Goal: Find contact information: Find contact information

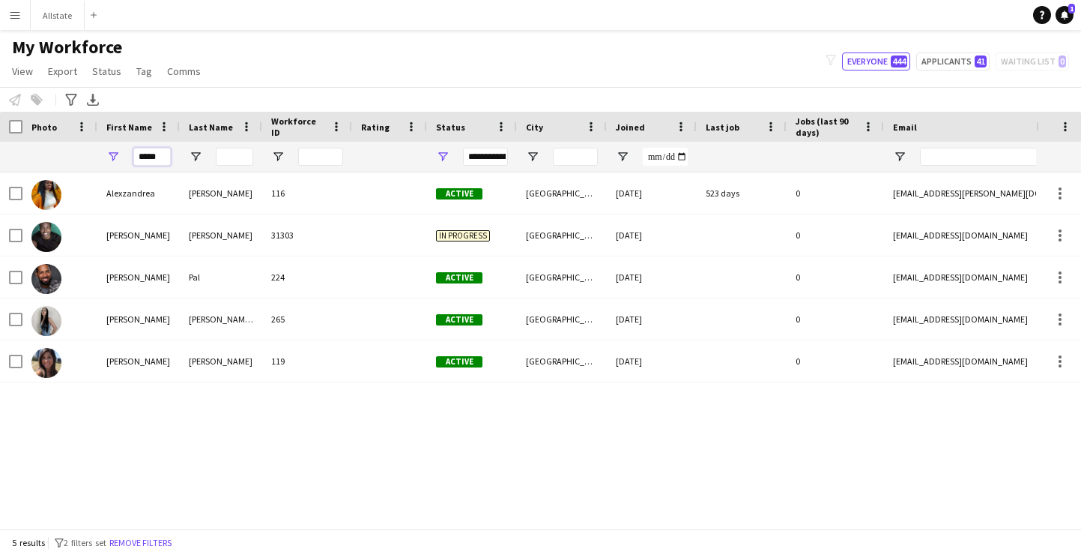
type input "*****"
click at [218, 457] on div "[PERSON_NAME] 116 Active [GEOGRAPHIC_DATA] [DATE] 523 days 0 [EMAIL_ADDRESS][PE…" at bounding box center [518, 350] width 1036 height 356
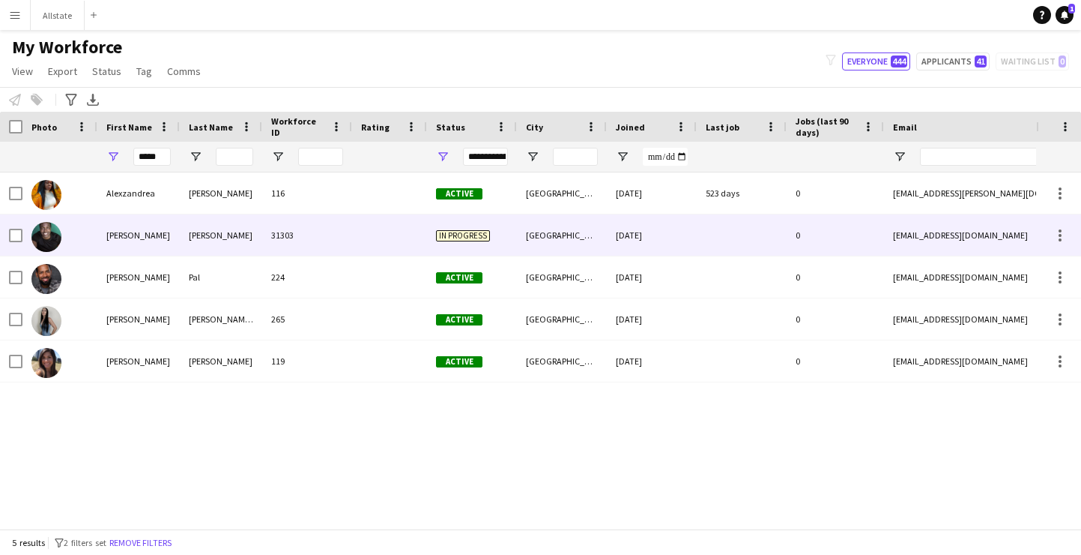
click at [313, 216] on div "31303" at bounding box center [307, 234] width 90 height 41
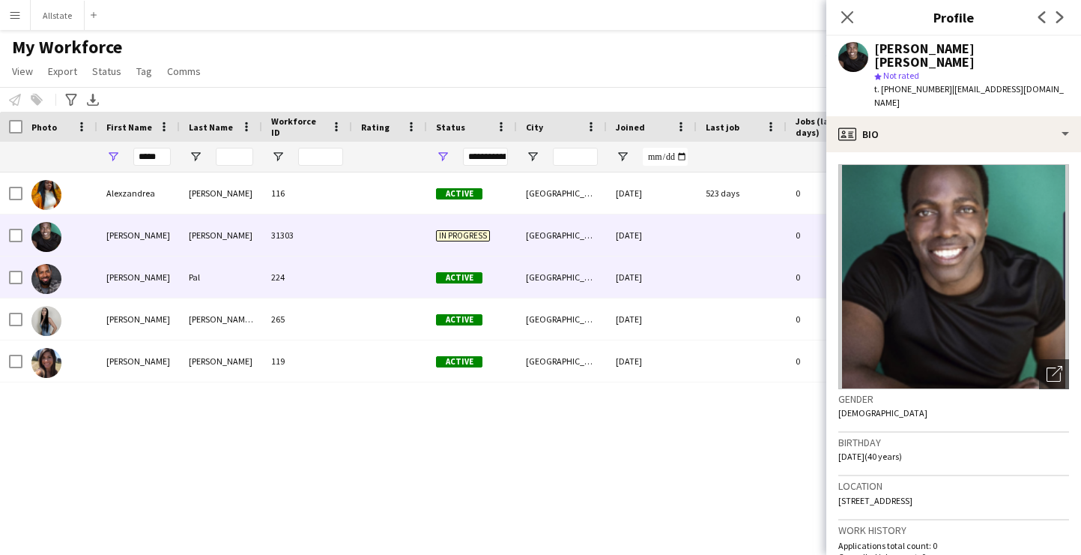
click at [424, 266] on div at bounding box center [389, 276] width 75 height 41
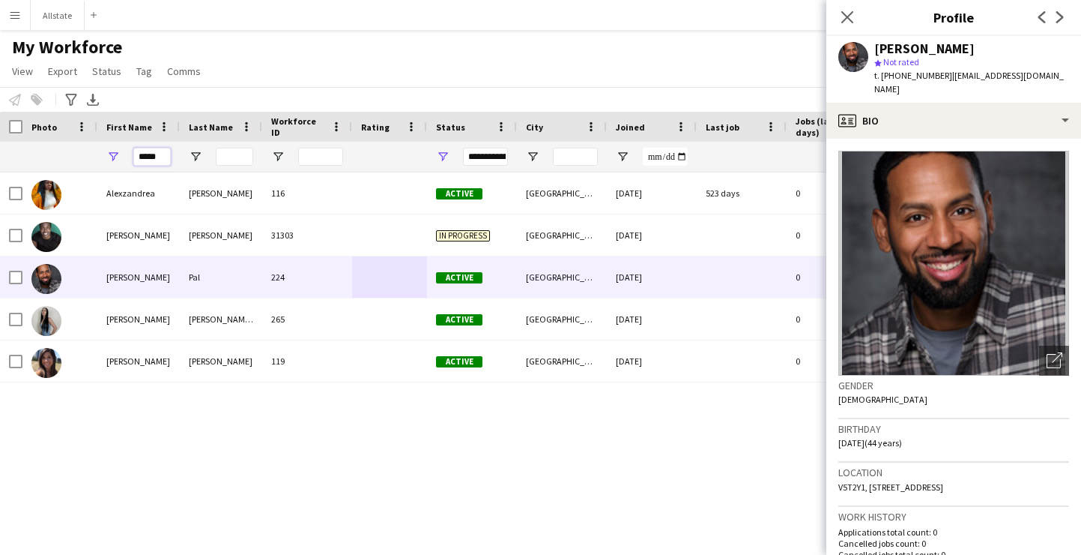
drag, startPoint x: 161, startPoint y: 164, endPoint x: 61, endPoint y: 157, distance: 99.9
click at [61, 157] on div "*****" at bounding box center [812, 157] width 1625 height 30
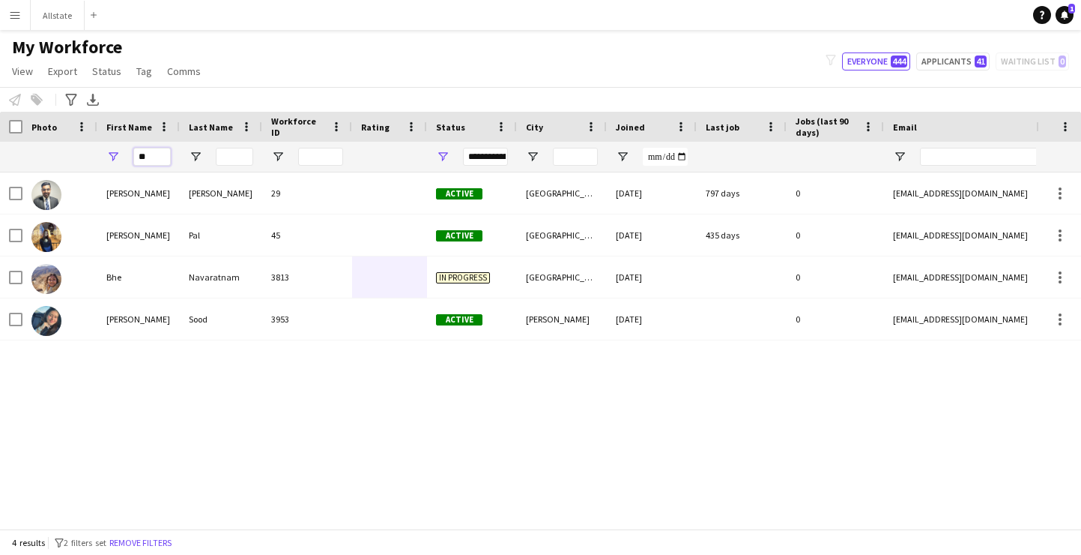
type input "**"
click at [254, 423] on div "[PERSON_NAME] 29 Active [GEOGRAPHIC_DATA] [DATE] 797 days 0 [EMAIL_ADDRESS][DOM…" at bounding box center [518, 350] width 1036 height 356
drag, startPoint x: 152, startPoint y: 159, endPoint x: 76, endPoint y: 156, distance: 75.7
click at [77, 158] on div "**" at bounding box center [812, 157] width 1625 height 30
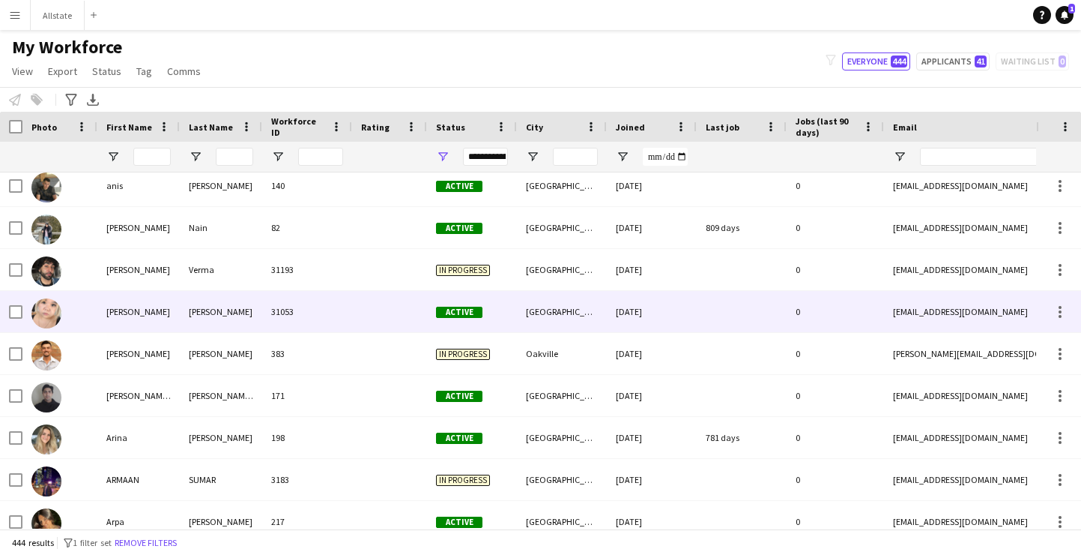
click at [198, 313] on div "[PERSON_NAME]" at bounding box center [221, 311] width 82 height 41
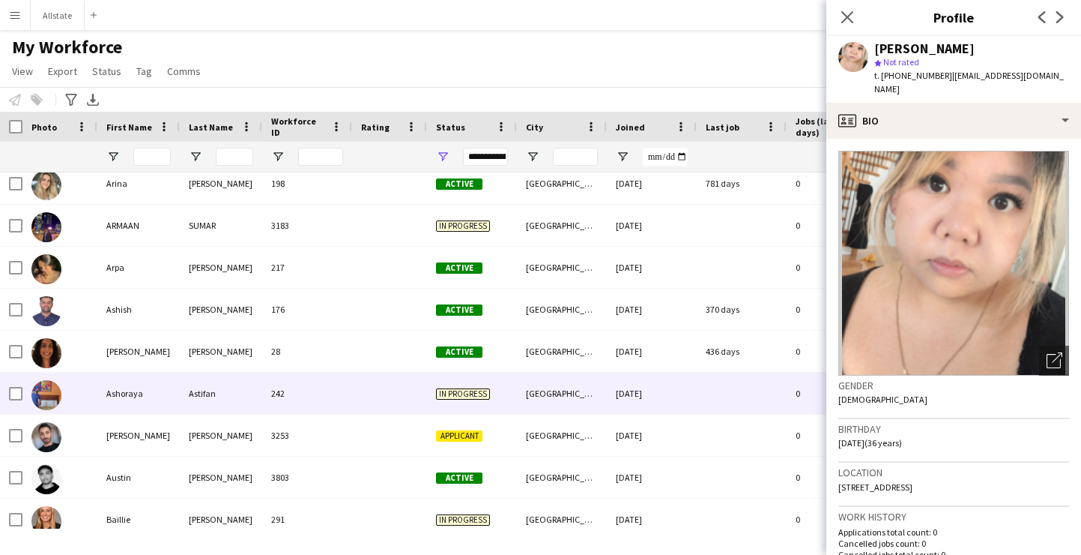
click at [449, 405] on div "In progress" at bounding box center [472, 392] width 90 height 41
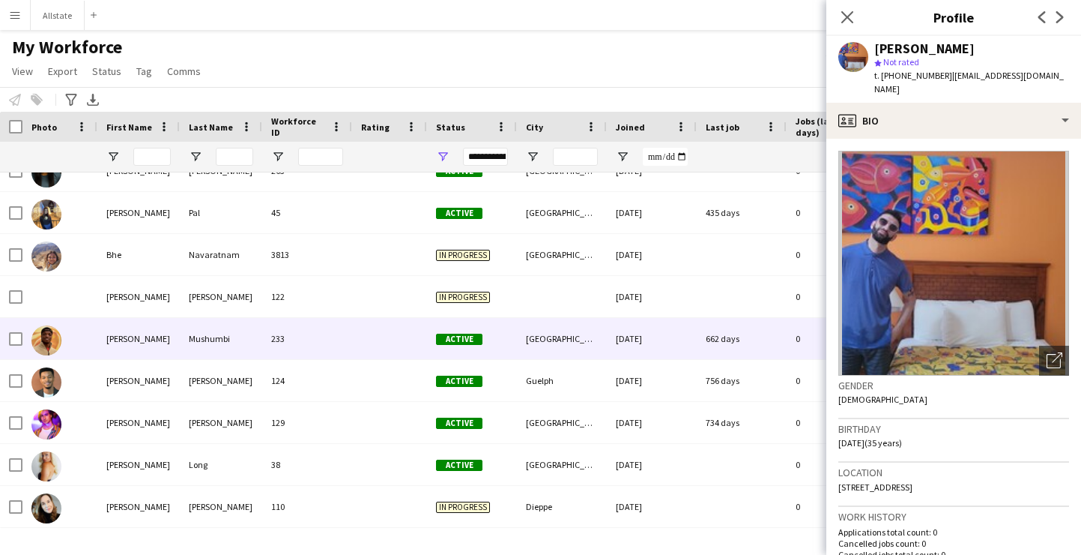
click at [502, 349] on div "Active" at bounding box center [472, 338] width 90 height 41
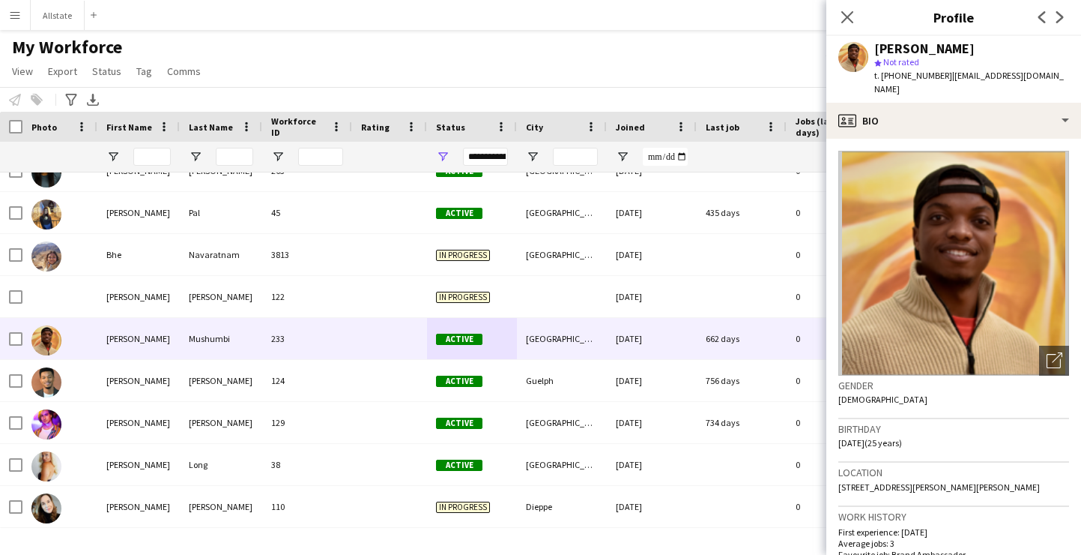
drag, startPoint x: 1062, startPoint y: 73, endPoint x: 939, endPoint y: 73, distance: 122.9
click at [939, 73] on div "[PERSON_NAME] star Not rated t. [PHONE_NUMBER] | [EMAIL_ADDRESS][DOMAIN_NAME]" at bounding box center [954, 69] width 255 height 67
copy span "[EMAIL_ADDRESS][DOMAIN_NAME]"
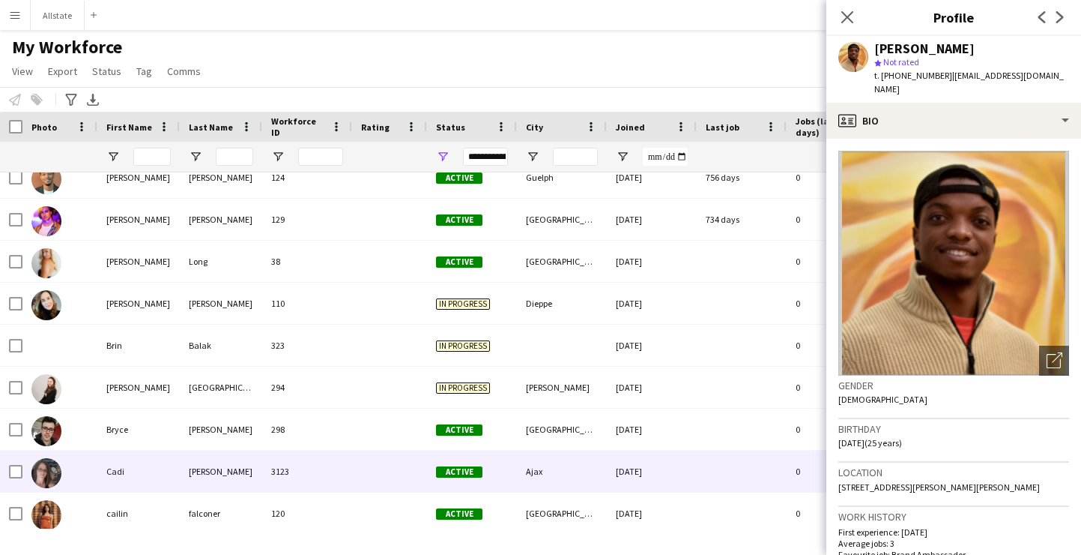
click at [526, 456] on div "Ajax" at bounding box center [562, 470] width 90 height 41
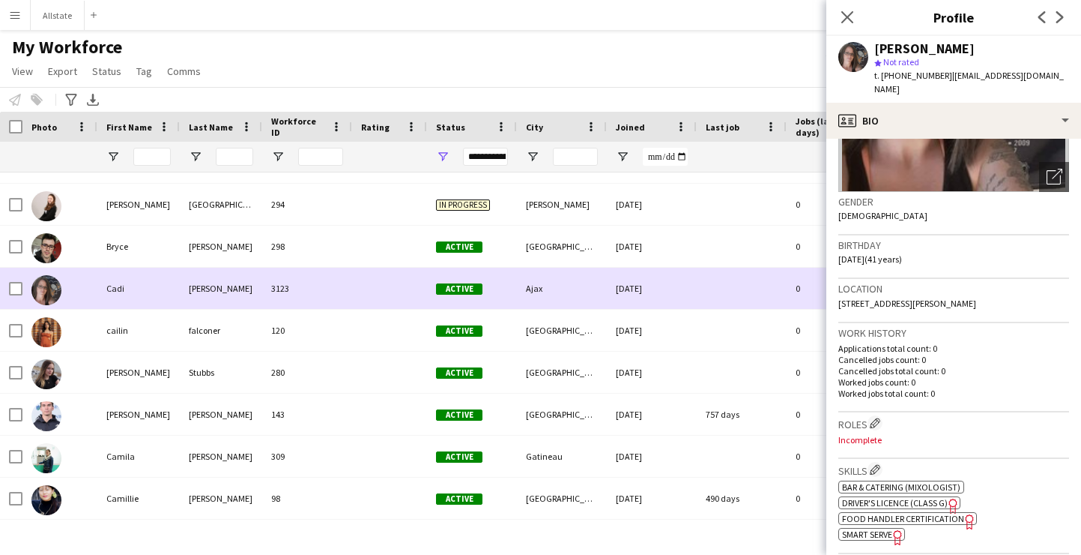
scroll to position [3272, 0]
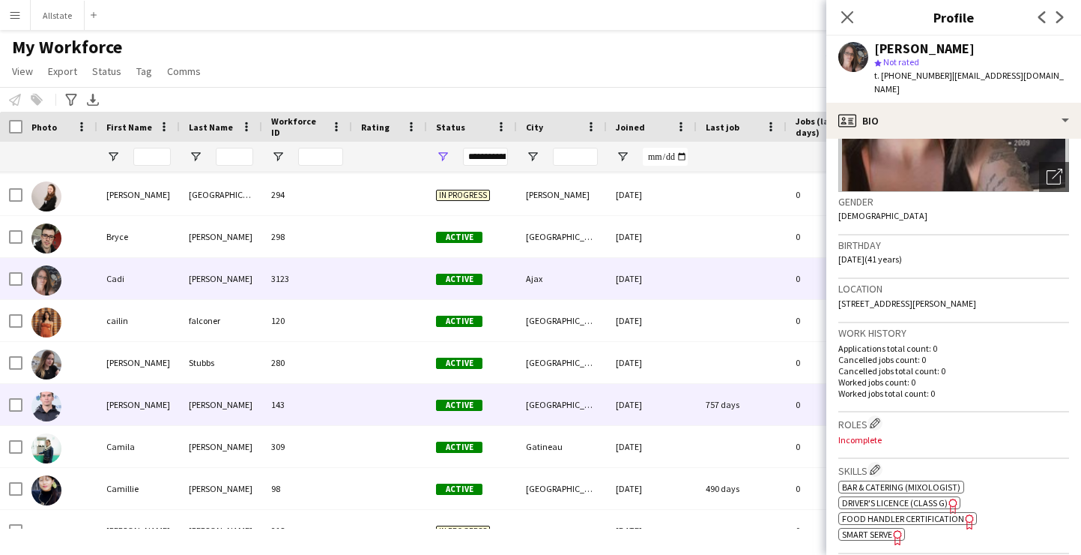
click at [404, 393] on div at bounding box center [389, 404] width 75 height 41
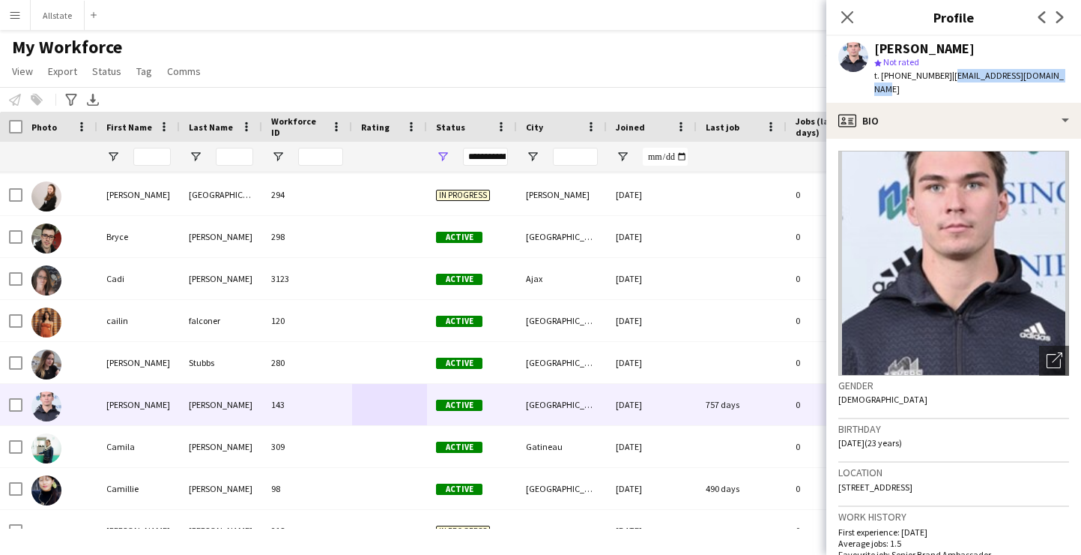
drag, startPoint x: 1051, startPoint y: 79, endPoint x: 941, endPoint y: 79, distance: 110.2
click at [941, 79] on div "[PERSON_NAME] star Not rated t. [PHONE_NUMBER] | [EMAIL_ADDRESS][DOMAIN_NAME]" at bounding box center [954, 69] width 255 height 67
copy span "[EMAIL_ADDRESS][DOMAIN_NAME]"
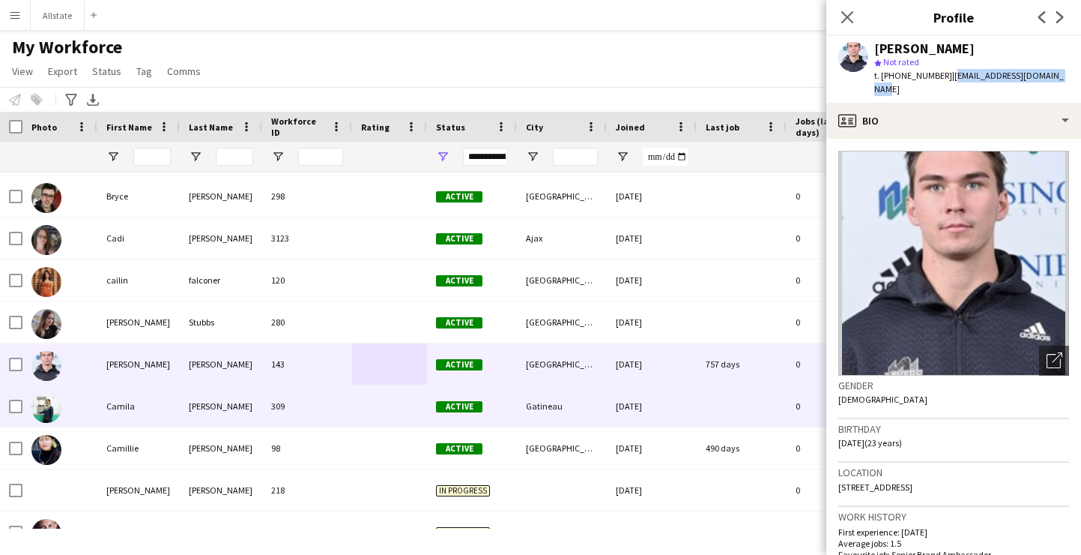
scroll to position [3316, 0]
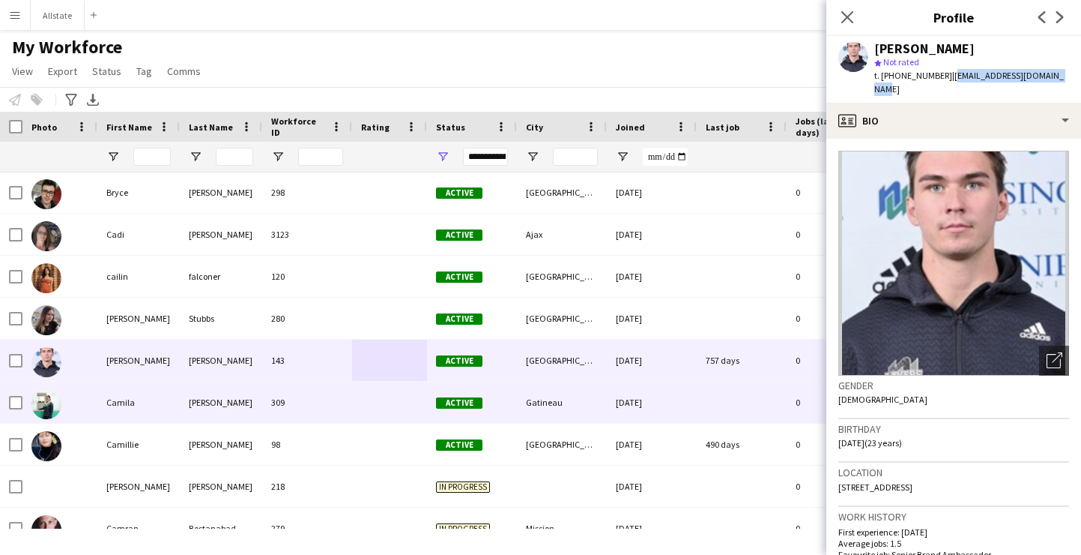
click at [506, 413] on div "Active" at bounding box center [472, 401] width 90 height 41
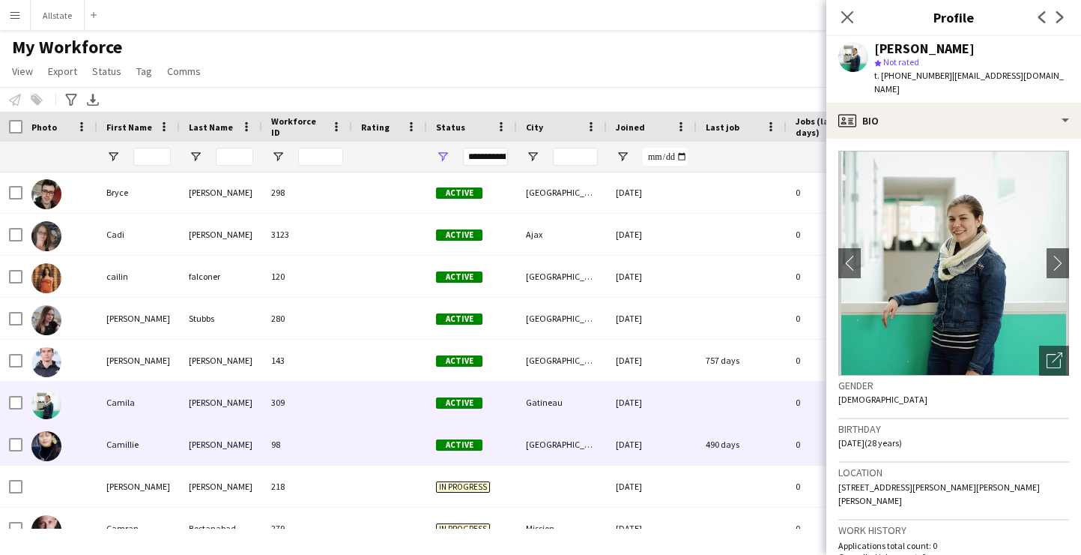
click at [511, 439] on div "Active" at bounding box center [472, 443] width 90 height 41
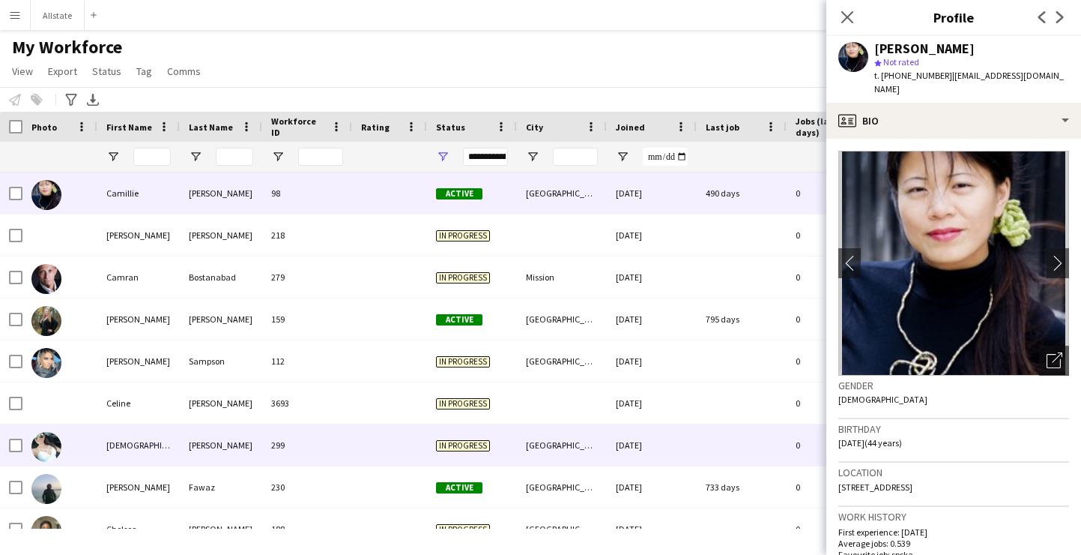
scroll to position [3608, 0]
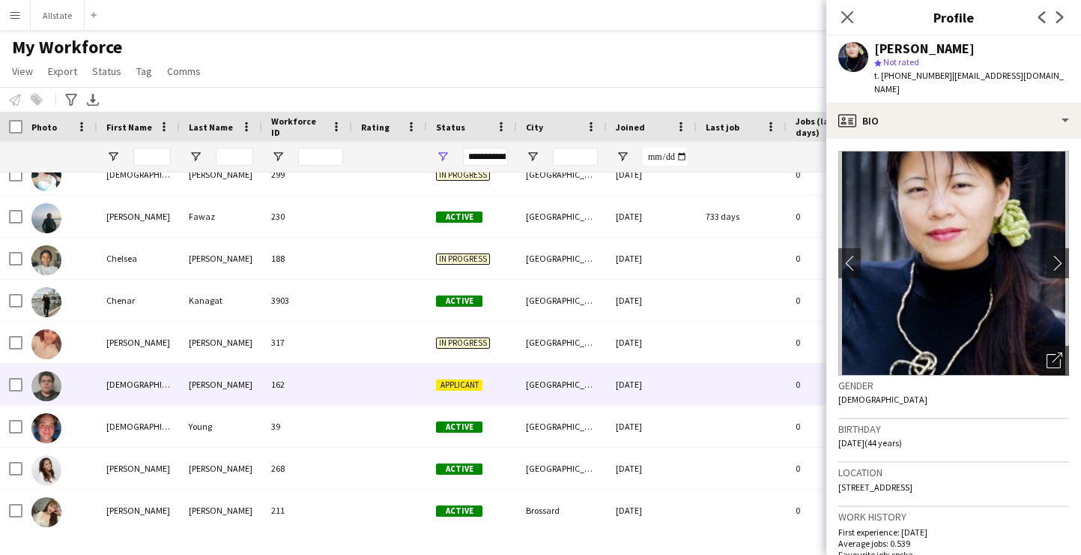
click at [531, 389] on div "[GEOGRAPHIC_DATA]" at bounding box center [562, 383] width 90 height 41
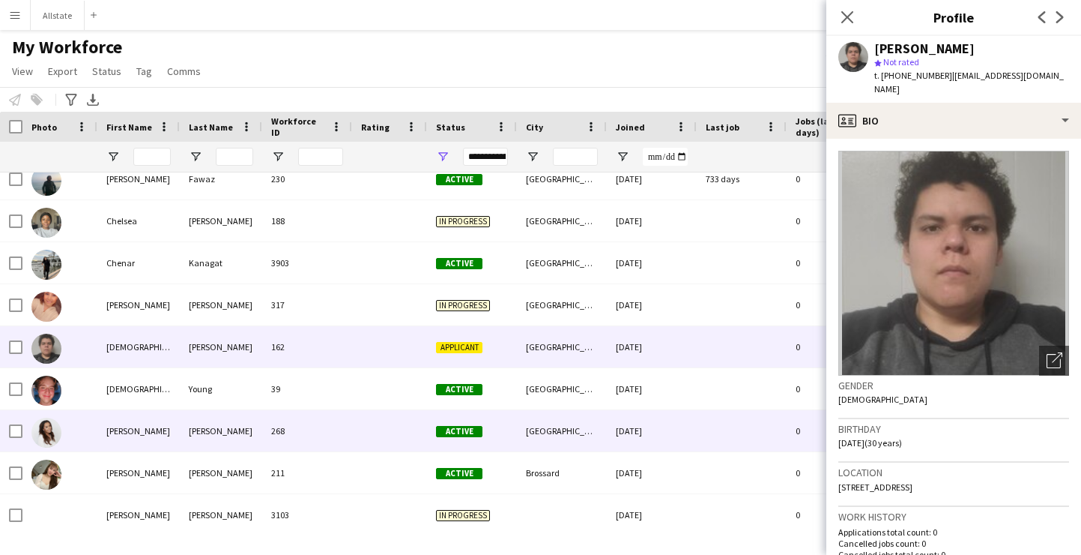
click at [375, 426] on div at bounding box center [389, 430] width 75 height 41
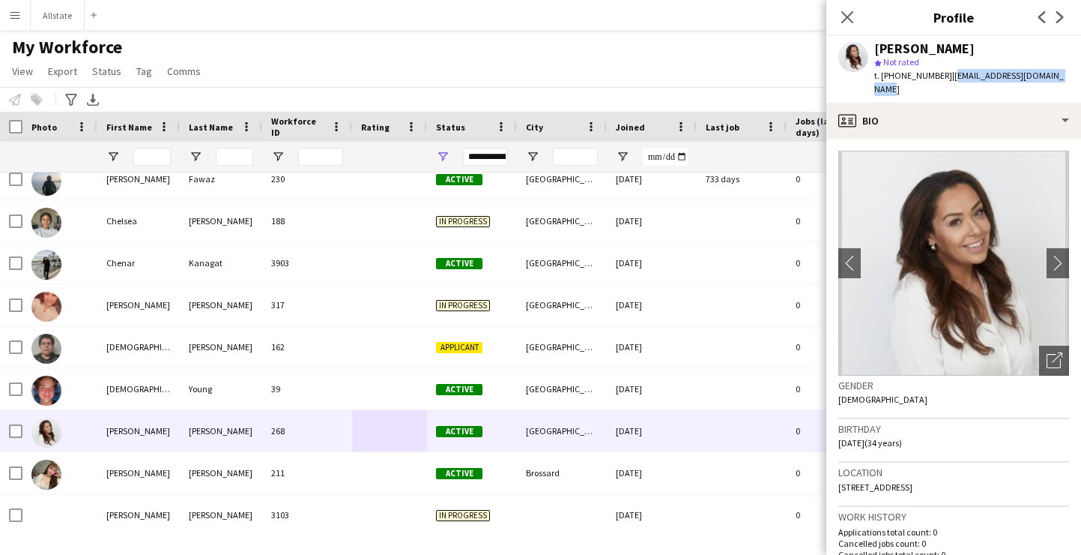
drag, startPoint x: 1049, startPoint y: 78, endPoint x: 942, endPoint y: 79, distance: 107.2
click at [942, 79] on div "[PERSON_NAME] star Not rated t. [PHONE_NUMBER] | [EMAIL_ADDRESS][DOMAIN_NAME]" at bounding box center [954, 69] width 255 height 67
copy span "[EMAIL_ADDRESS][DOMAIN_NAME]"
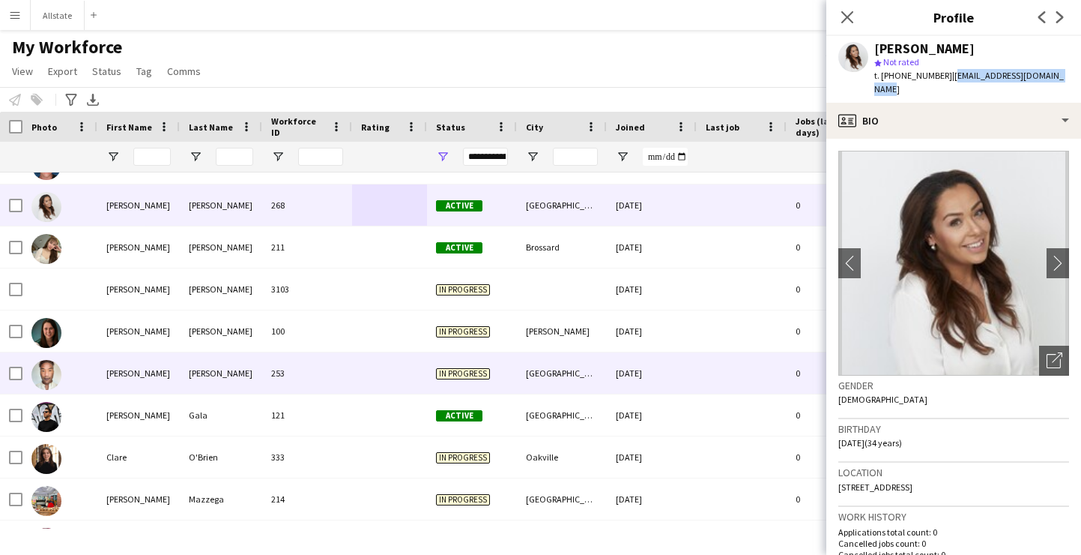
scroll to position [4116, 0]
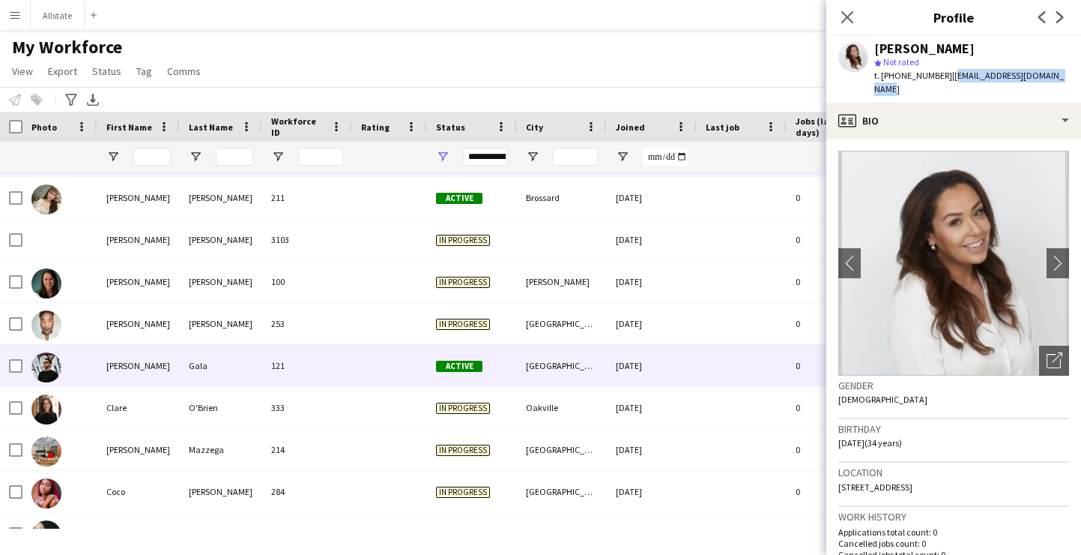
click at [432, 356] on div "Active" at bounding box center [472, 365] width 90 height 41
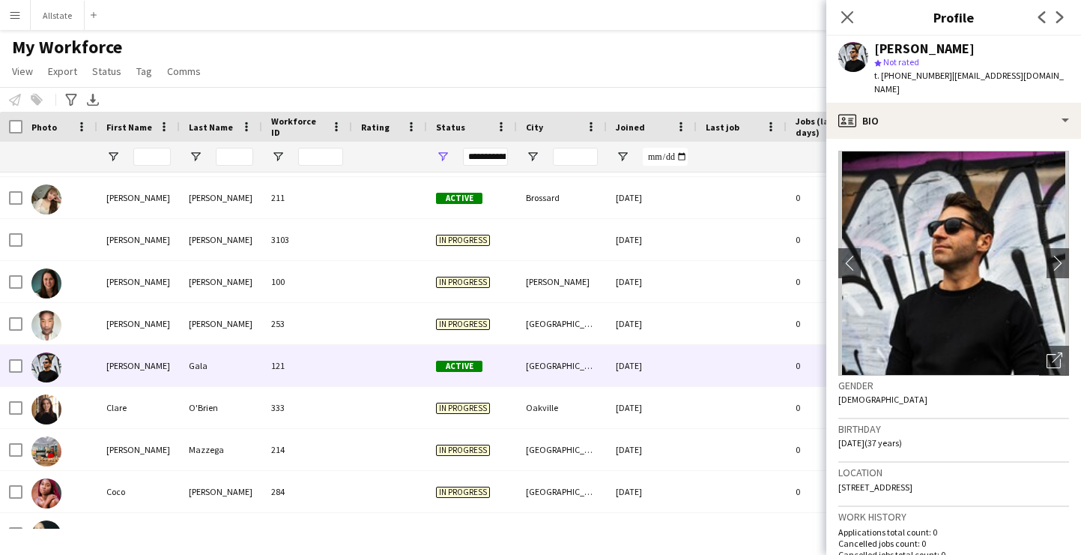
click at [1069, 242] on app-crew-profile-bio "chevron-left chevron-right Open photos pop-in Gender [DEMOGRAPHIC_DATA] Birthda…" at bounding box center [954, 347] width 255 height 416
click at [1064, 255] on app-icon "chevron-right" at bounding box center [1058, 263] width 23 height 16
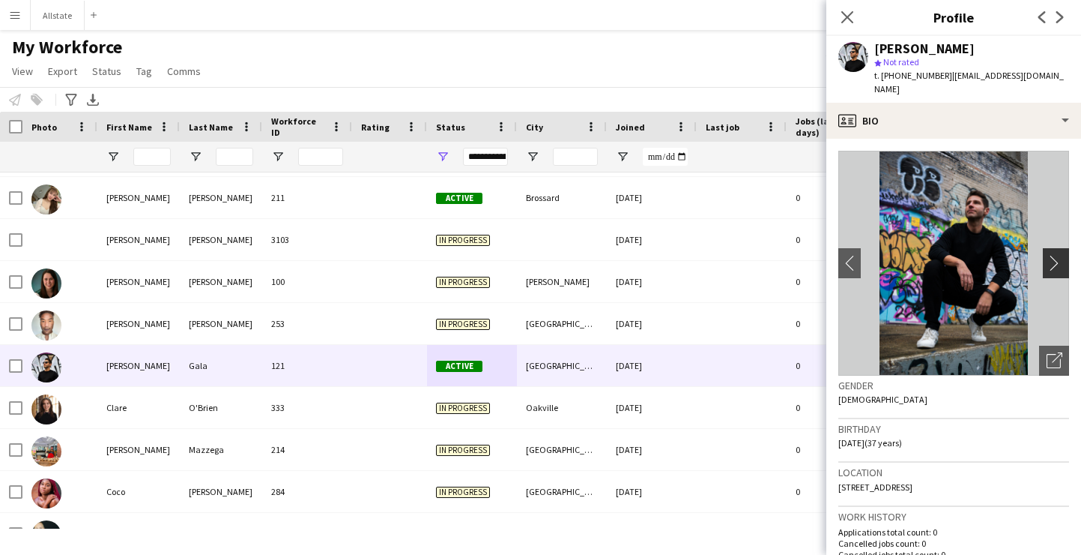
click at [1064, 255] on app-icon "chevron-right" at bounding box center [1058, 263] width 23 height 16
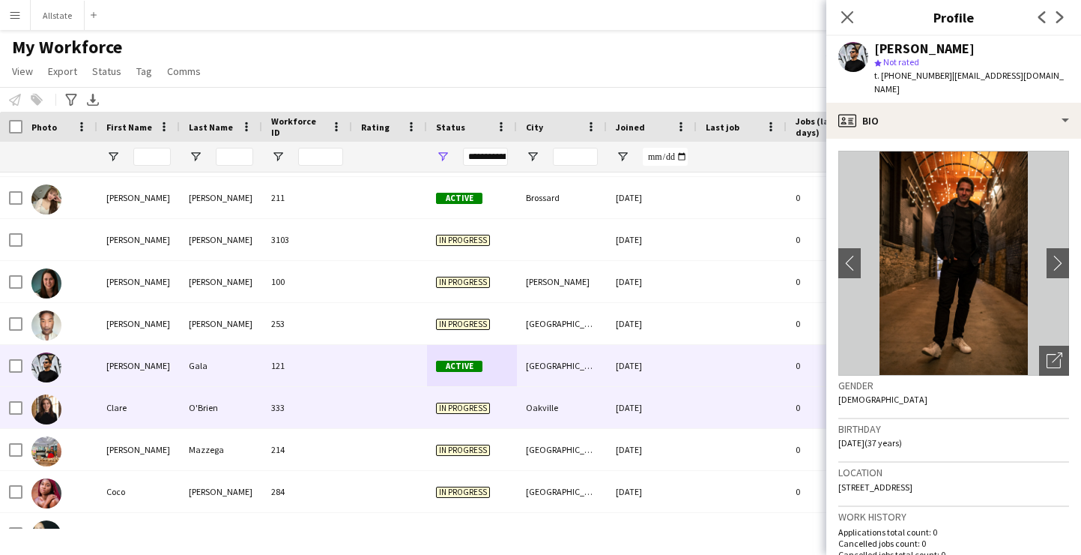
click at [542, 389] on div "Oakville" at bounding box center [562, 407] width 90 height 41
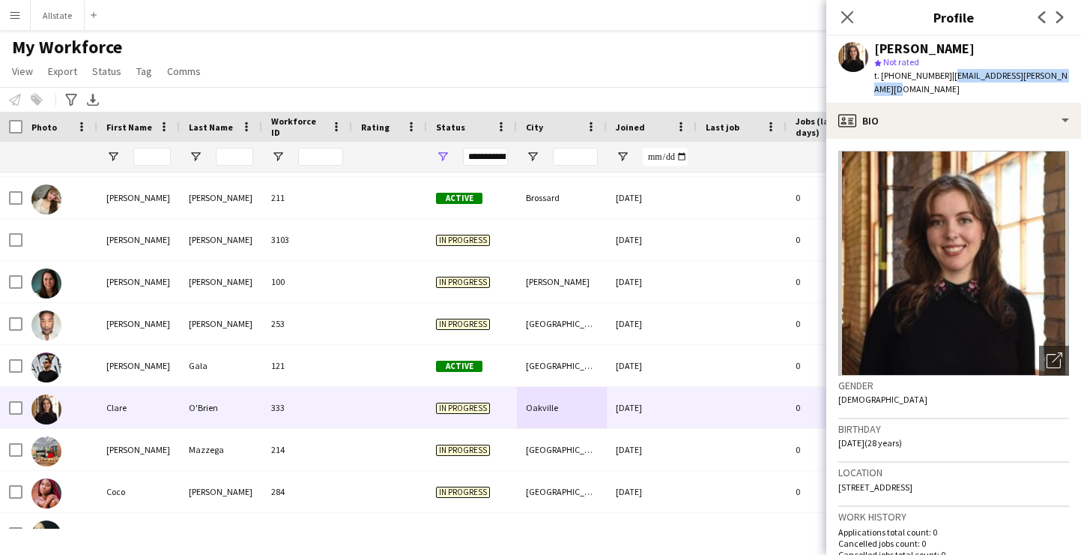
drag, startPoint x: 1058, startPoint y: 75, endPoint x: 941, endPoint y: 78, distance: 116.9
click at [941, 78] on div "[PERSON_NAME] Not rated t. [PHONE_NUMBER] | [EMAIL_ADDRESS][PERSON_NAME][DOMAIN…" at bounding box center [954, 69] width 255 height 67
copy span "[EMAIL_ADDRESS][PERSON_NAME][DOMAIN_NAME]"
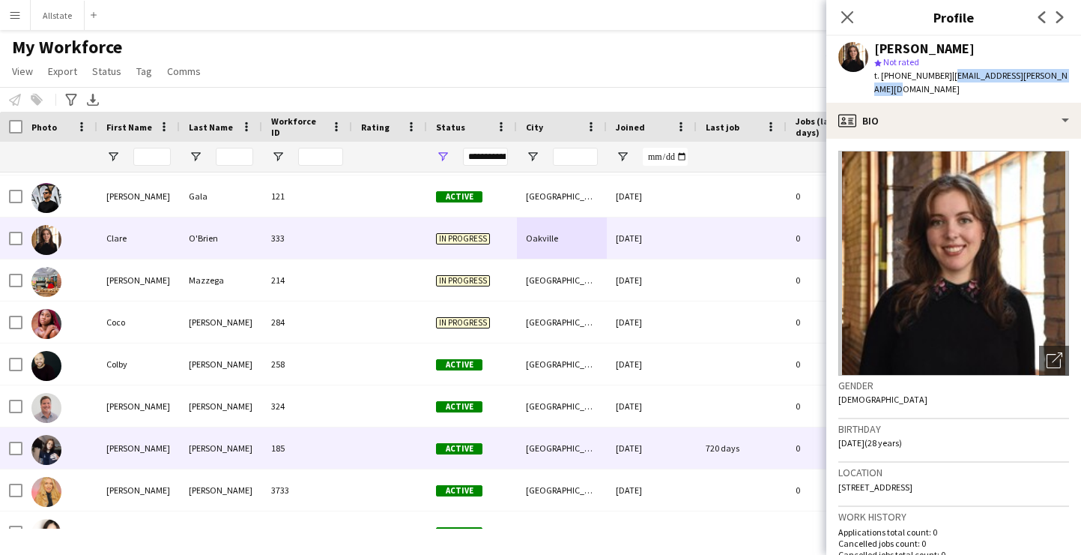
click at [273, 442] on div "185" at bounding box center [307, 447] width 90 height 41
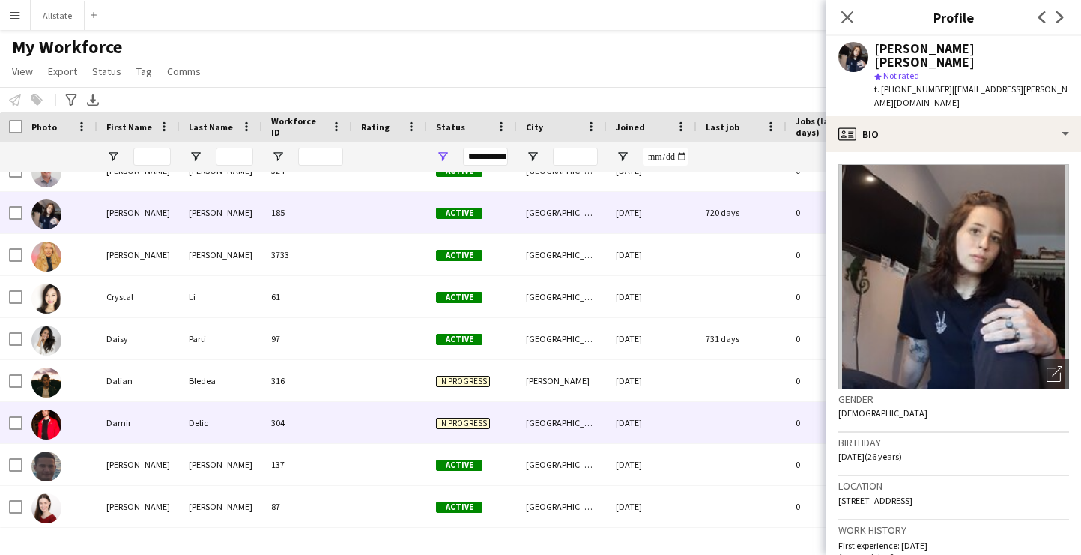
click at [453, 440] on div "In progress" at bounding box center [472, 422] width 90 height 41
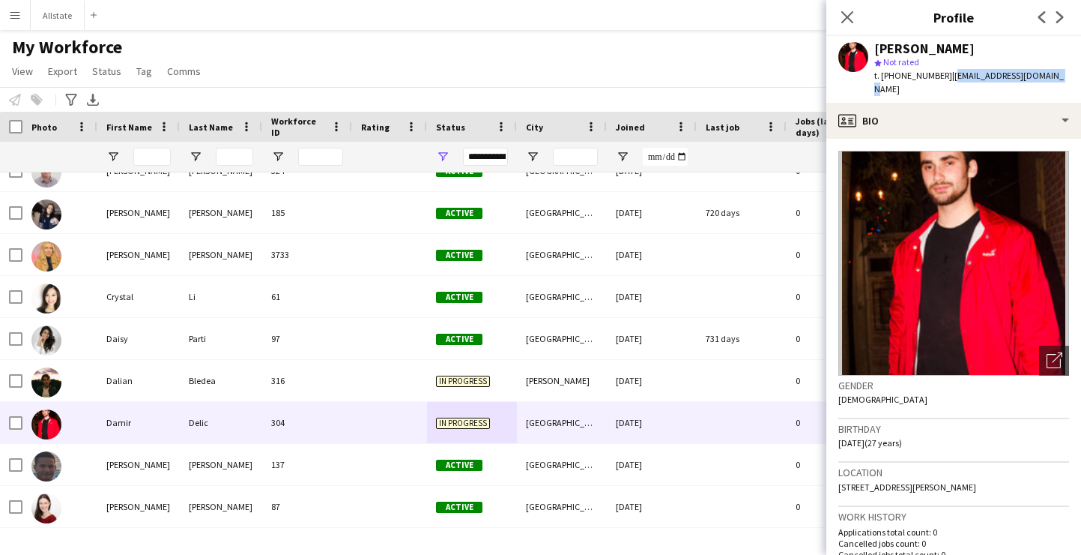
drag, startPoint x: 1042, startPoint y: 77, endPoint x: 942, endPoint y: 76, distance: 100.4
click at [942, 76] on div "[PERSON_NAME] star Not rated t. [PHONE_NUMBER] | [EMAIL_ADDRESS][DOMAIN_NAME]" at bounding box center [954, 69] width 255 height 67
copy span "[EMAIL_ADDRESS][DOMAIN_NAME]"
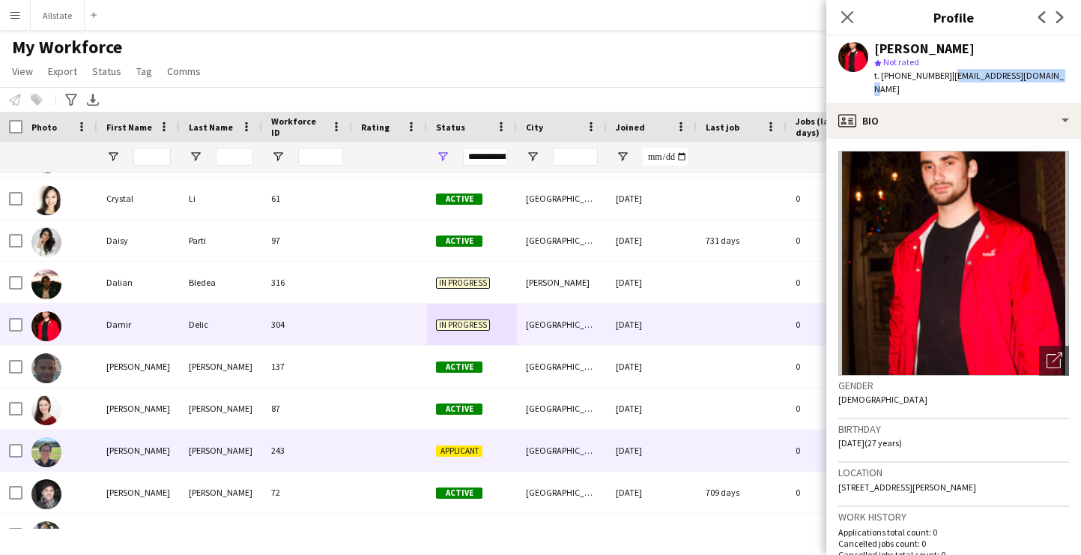
click at [322, 435] on div "243" at bounding box center [307, 449] width 90 height 41
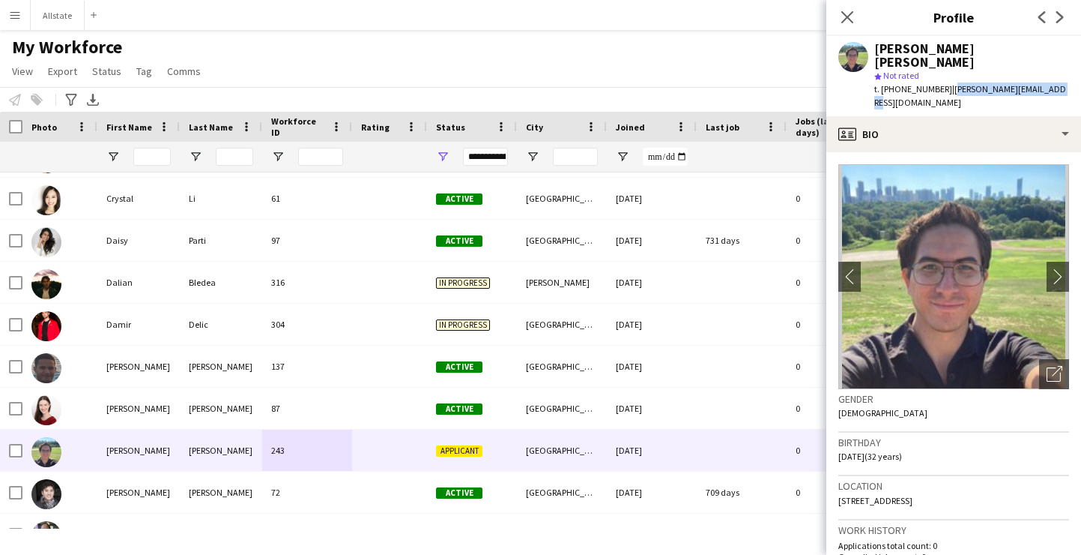
drag, startPoint x: 1053, startPoint y: 78, endPoint x: 947, endPoint y: 75, distance: 106.5
click at [947, 83] on span "| [PERSON_NAME][EMAIL_ADDRESS][DOMAIN_NAME]" at bounding box center [971, 95] width 192 height 25
copy span "[PERSON_NAME][EMAIL_ADDRESS][DOMAIN_NAME]"
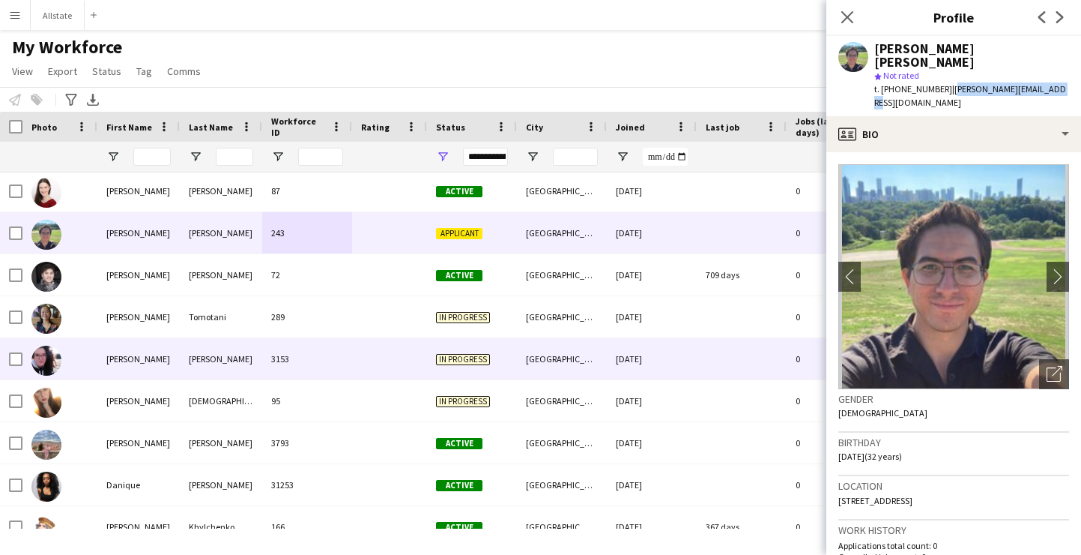
click at [477, 339] on div "In progress" at bounding box center [472, 358] width 90 height 41
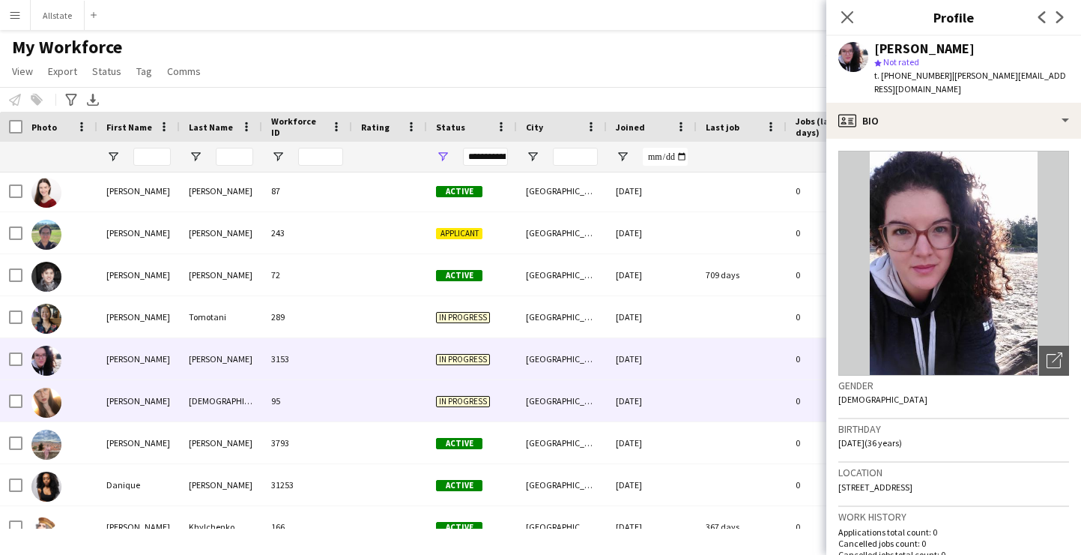
click at [465, 384] on div "In progress" at bounding box center [472, 400] width 90 height 41
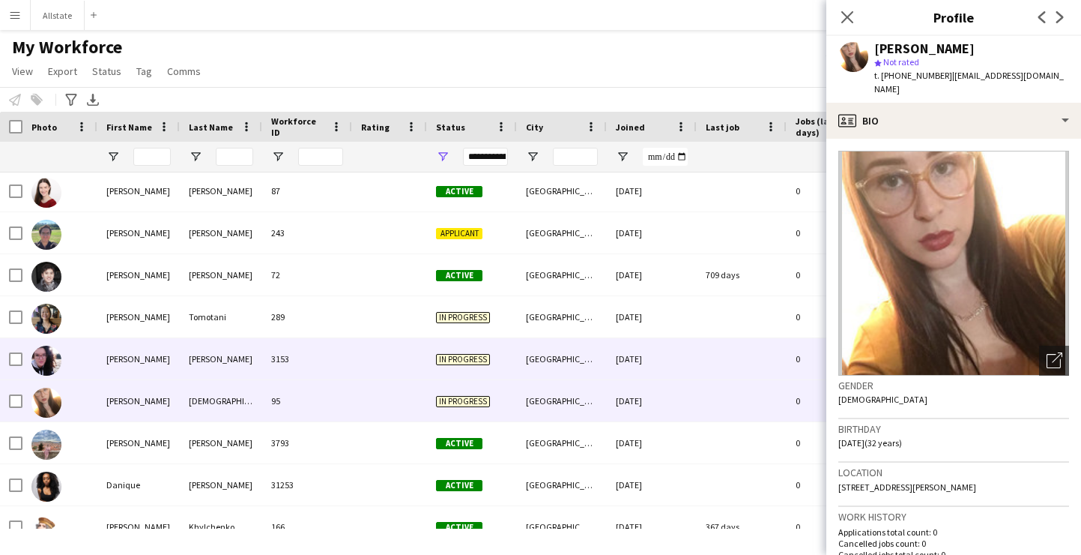
click at [475, 348] on div "In progress" at bounding box center [472, 358] width 90 height 41
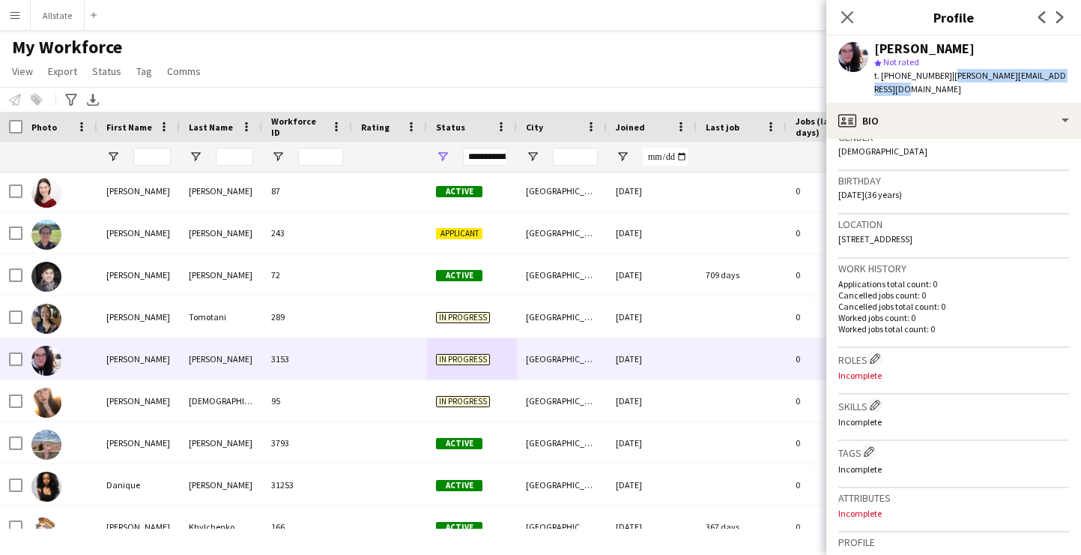
drag, startPoint x: 1062, startPoint y: 78, endPoint x: 938, endPoint y: 73, distance: 124.5
click at [938, 73] on div "[PERSON_NAME] star Not rated t. [PHONE_NUMBER] | [PERSON_NAME][EMAIL_ADDRESS][D…" at bounding box center [954, 69] width 255 height 67
copy span "[PERSON_NAME][EMAIL_ADDRESS][DOMAIN_NAME]"
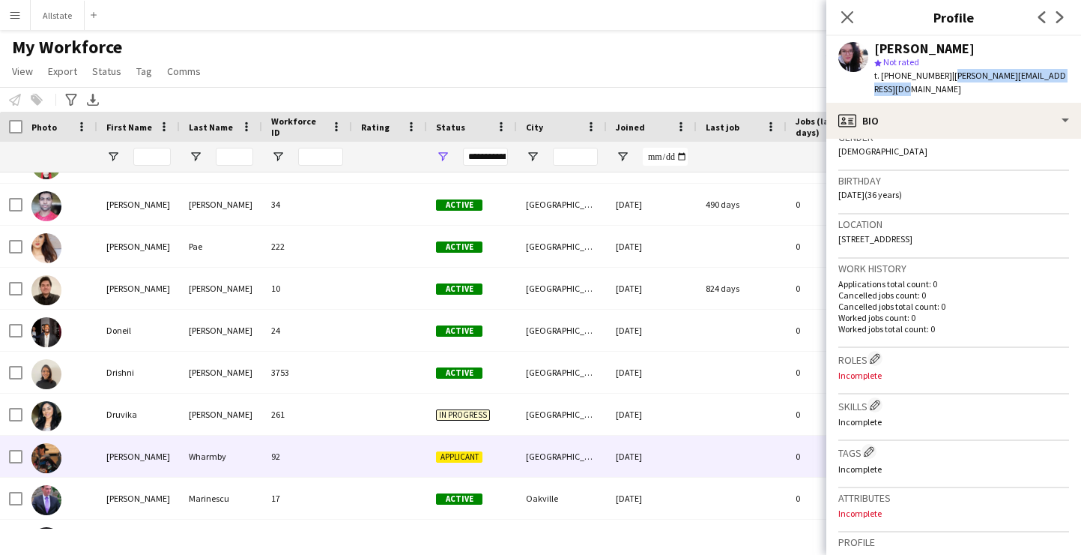
click at [450, 455] on span "Applicant" at bounding box center [459, 456] width 46 height 11
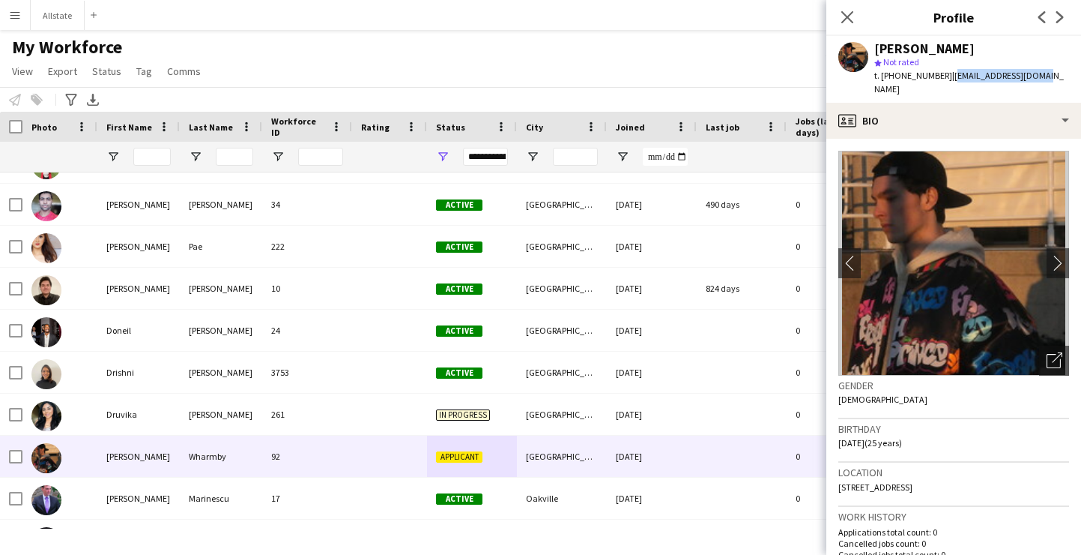
drag, startPoint x: 1039, startPoint y: 79, endPoint x: 942, endPoint y: 74, distance: 96.8
click at [942, 74] on div "[PERSON_NAME] star Not rated t. [PHONE_NUMBER] | [EMAIL_ADDRESS][DOMAIN_NAME]" at bounding box center [954, 69] width 255 height 67
copy span "[EMAIL_ADDRESS][DOMAIN_NAME]"
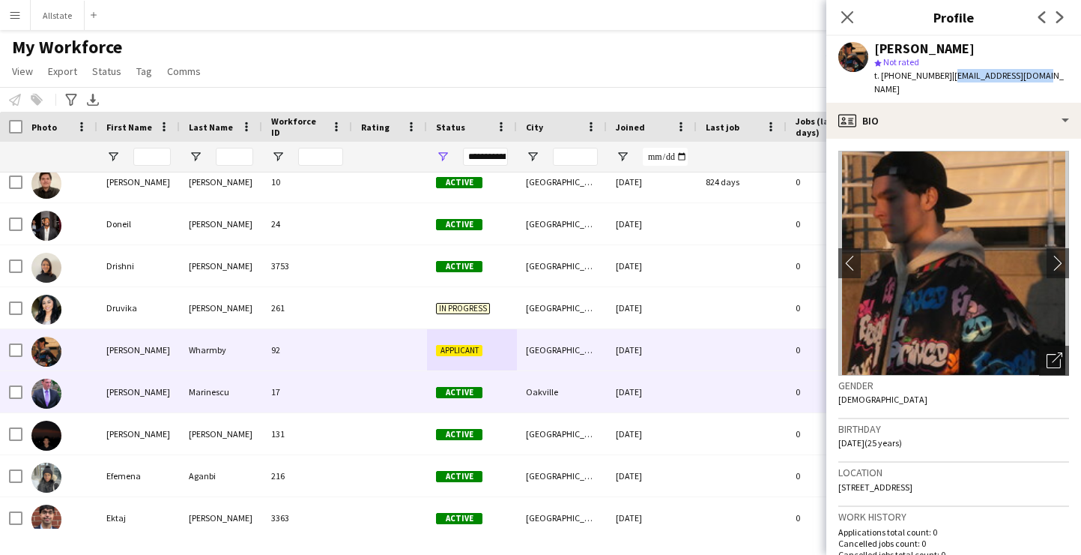
click at [413, 383] on div at bounding box center [389, 391] width 75 height 41
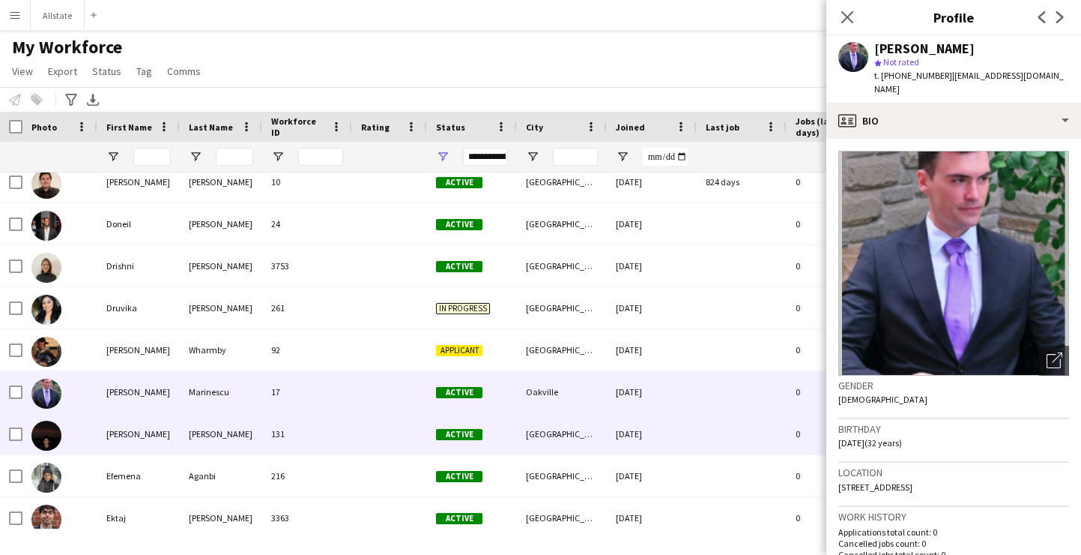
click at [415, 420] on div at bounding box center [389, 433] width 75 height 41
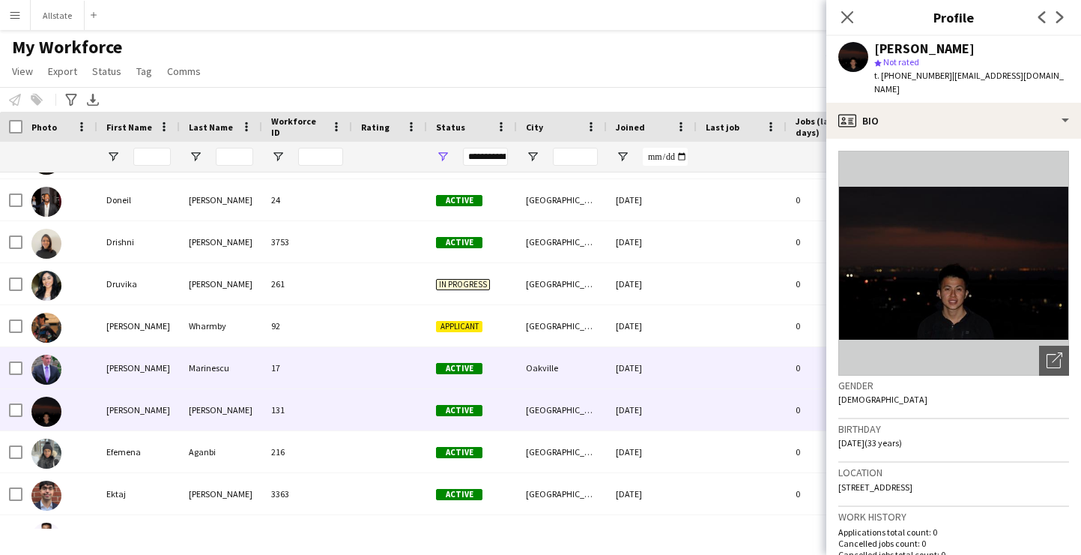
click at [423, 370] on div at bounding box center [389, 367] width 75 height 41
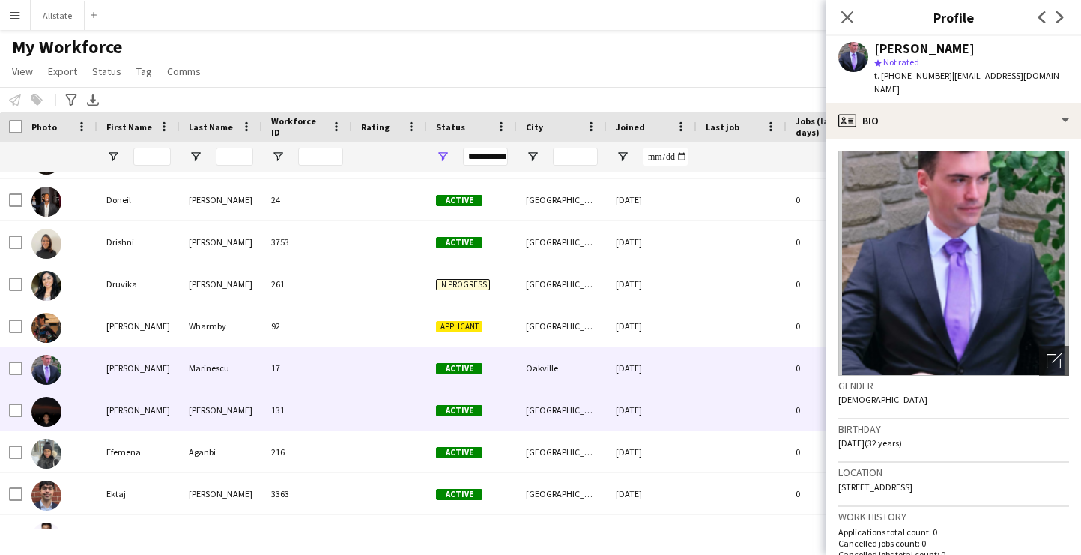
click at [502, 394] on div "Active" at bounding box center [472, 409] width 90 height 41
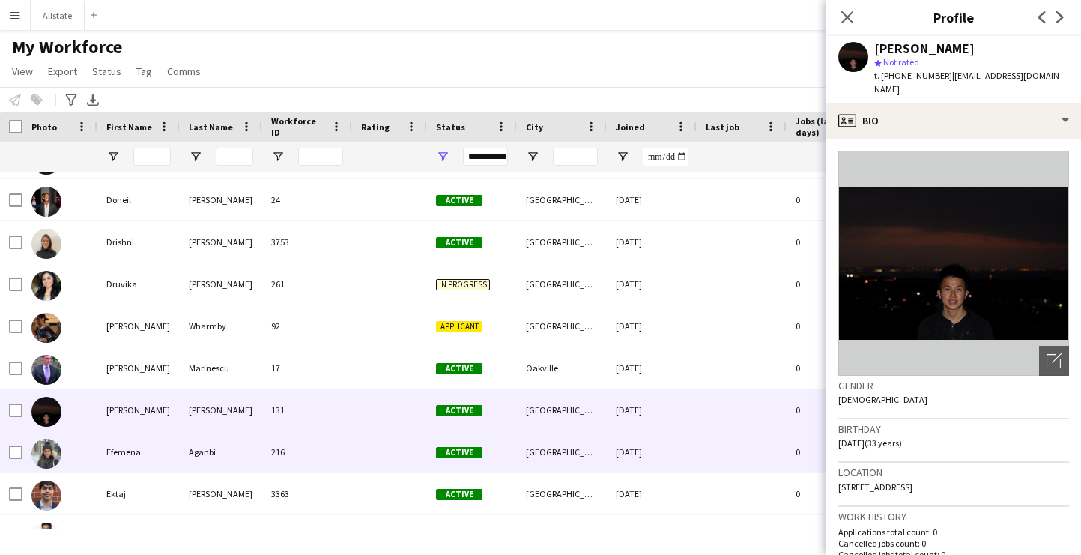
click at [513, 433] on div "Active" at bounding box center [472, 451] width 90 height 41
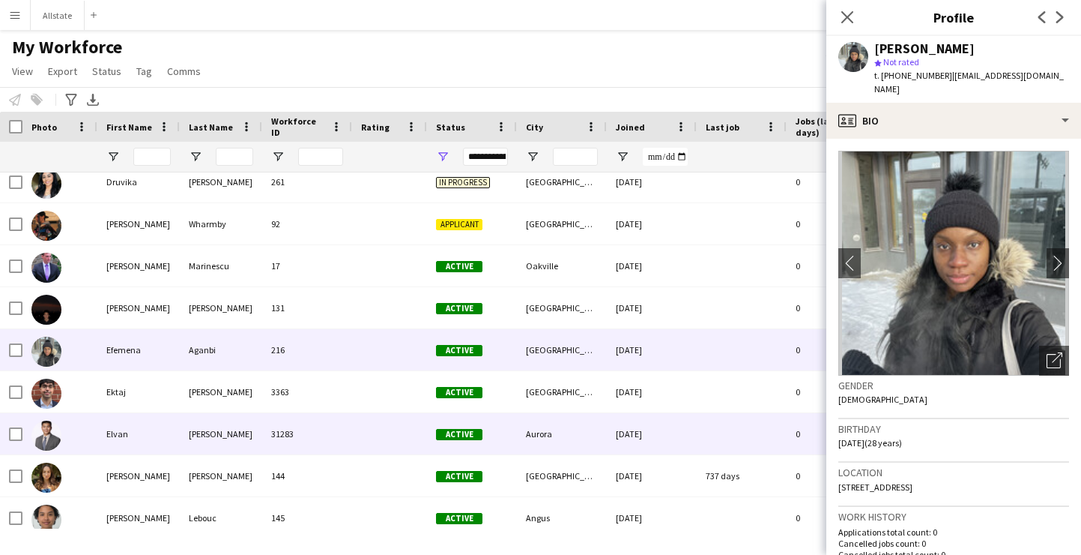
click at [513, 433] on div "Active" at bounding box center [472, 433] width 90 height 41
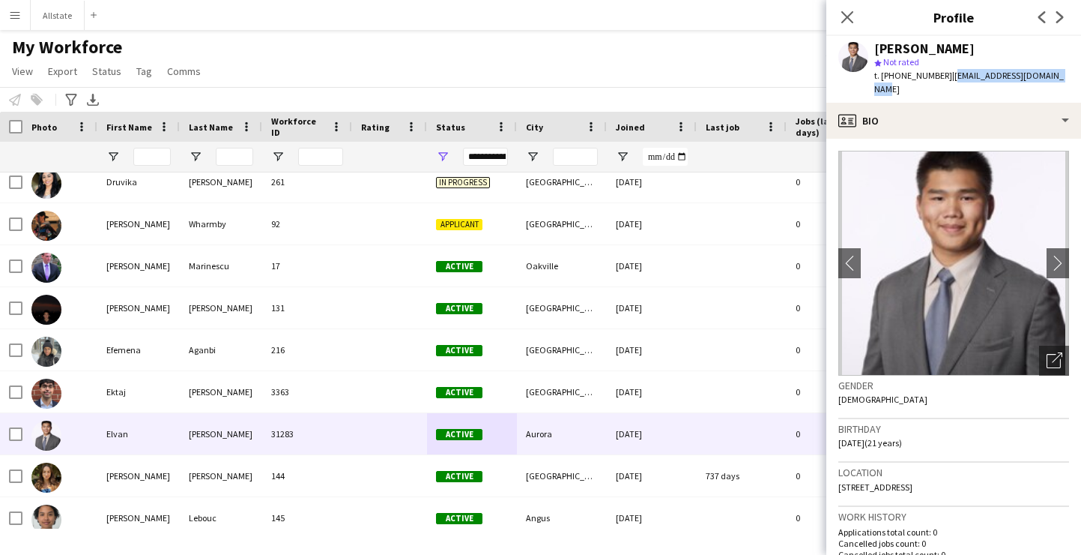
drag, startPoint x: 1061, startPoint y: 78, endPoint x: 941, endPoint y: 80, distance: 119.9
click at [941, 80] on div "[PERSON_NAME] star Not rated t. [PHONE_NUMBER] | [EMAIL_ADDRESS][DOMAIN_NAME]" at bounding box center [954, 69] width 255 height 67
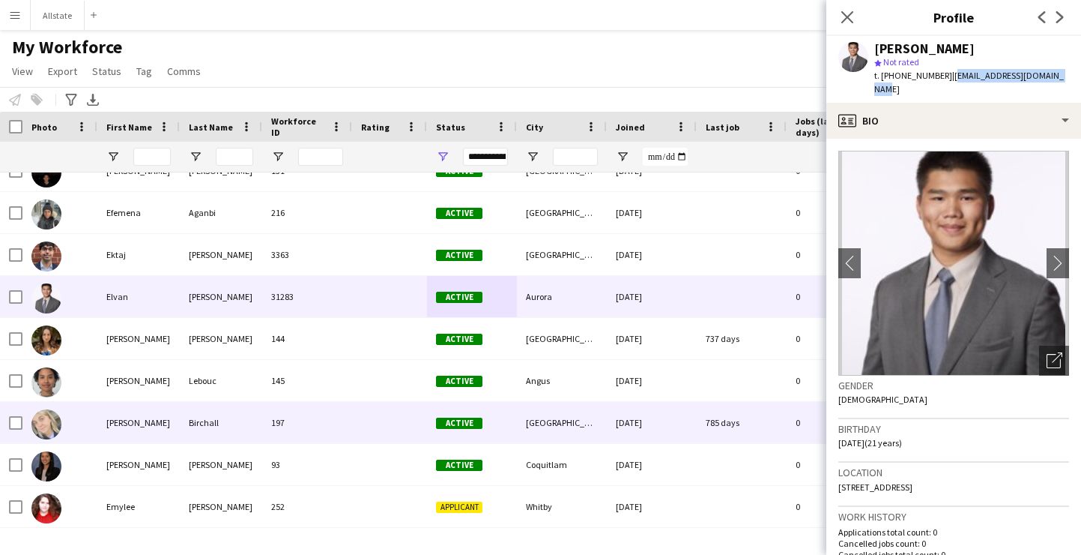
click at [526, 412] on div "[GEOGRAPHIC_DATA]" at bounding box center [562, 422] width 90 height 41
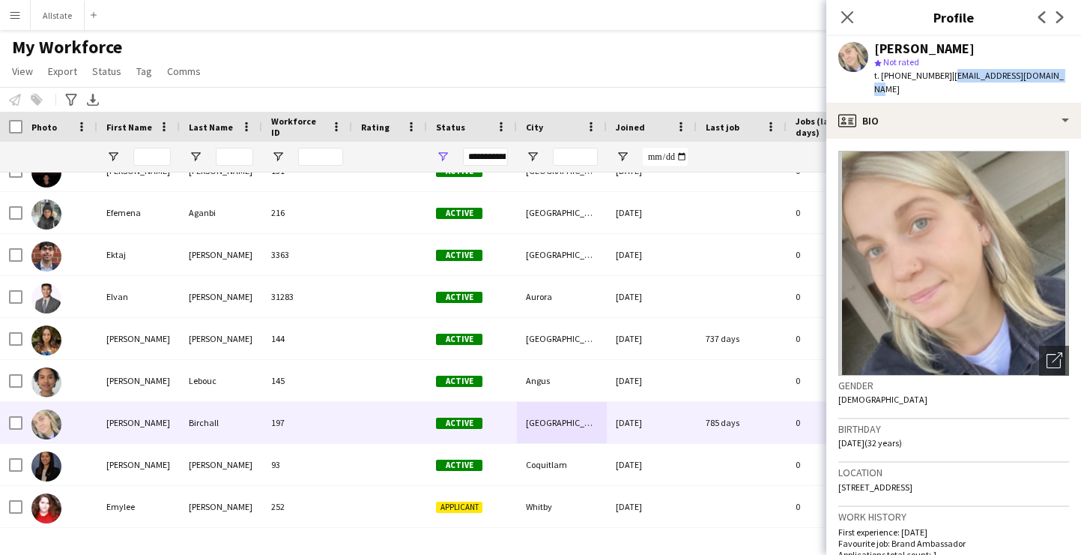
drag, startPoint x: 1039, startPoint y: 77, endPoint x: 938, endPoint y: 78, distance: 101.9
click at [938, 78] on div "[PERSON_NAME] star Not rated t. [PHONE_NUMBER] | [EMAIL_ADDRESS][DOMAIN_NAME]" at bounding box center [954, 69] width 255 height 67
copy span "[EMAIL_ADDRESS][DOMAIN_NAME]"
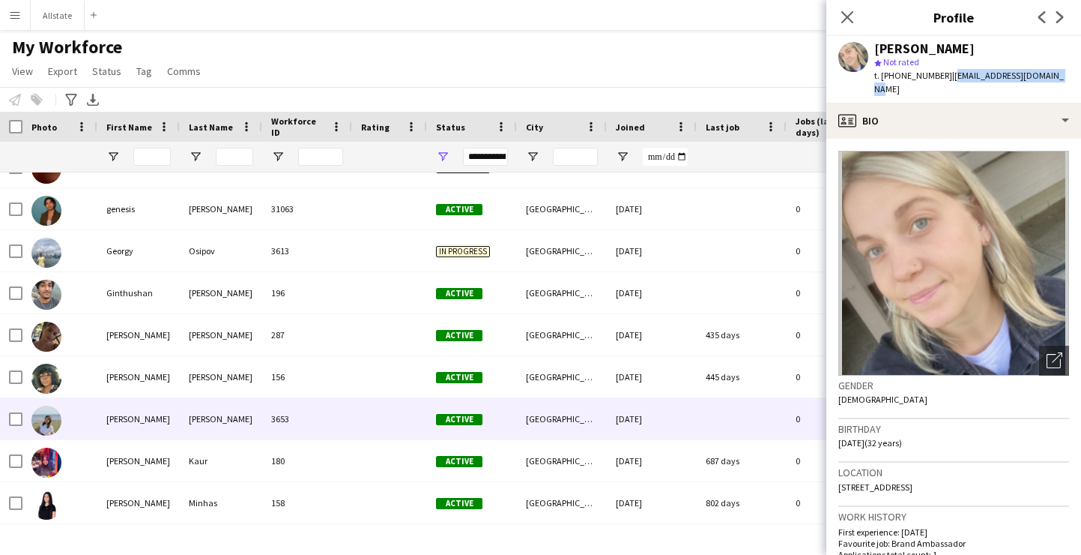
click at [486, 416] on div "Active" at bounding box center [472, 418] width 90 height 41
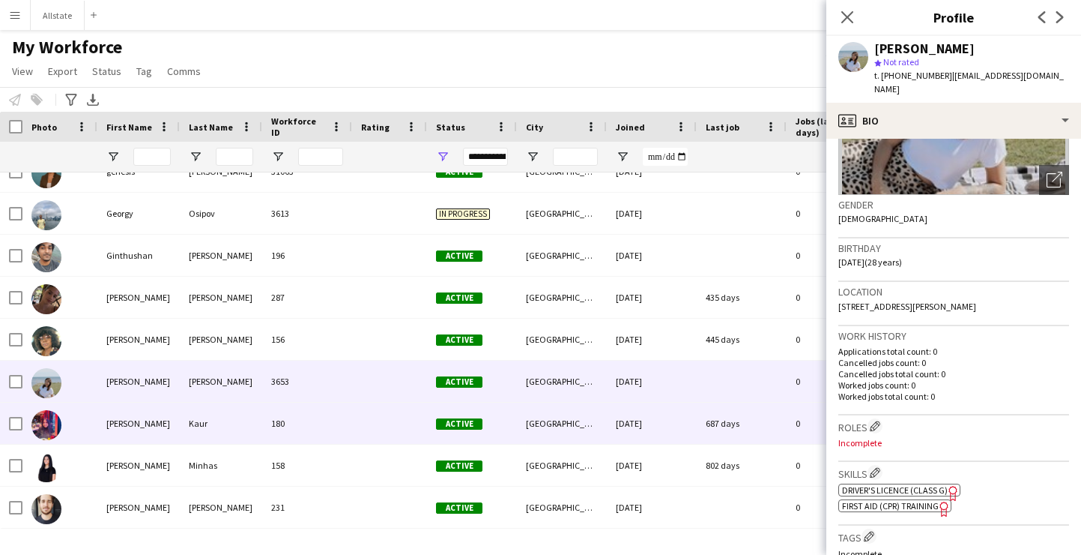
click at [575, 411] on div "[GEOGRAPHIC_DATA]" at bounding box center [562, 422] width 90 height 41
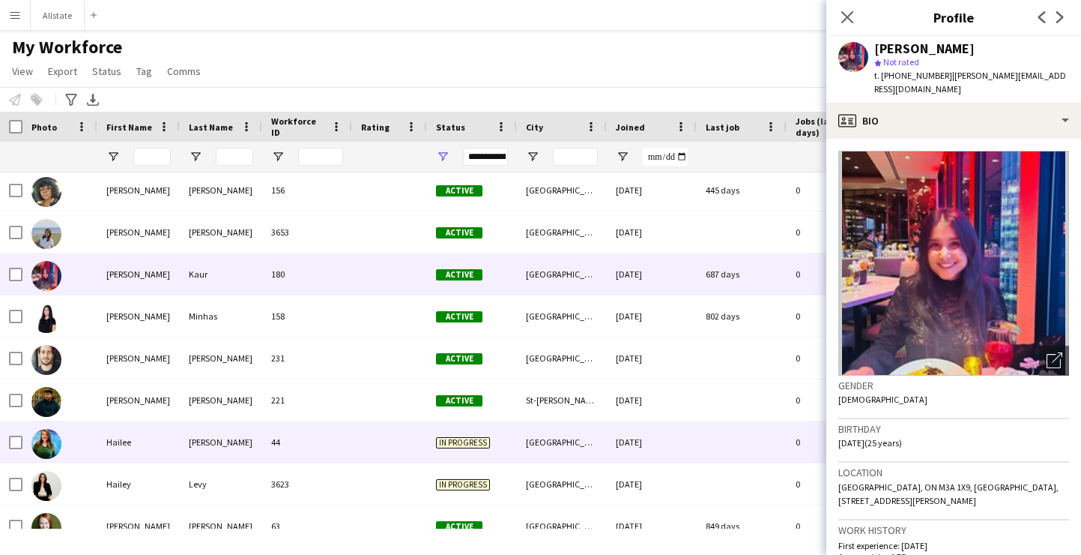
click at [570, 453] on div "[GEOGRAPHIC_DATA]" at bounding box center [562, 441] width 90 height 41
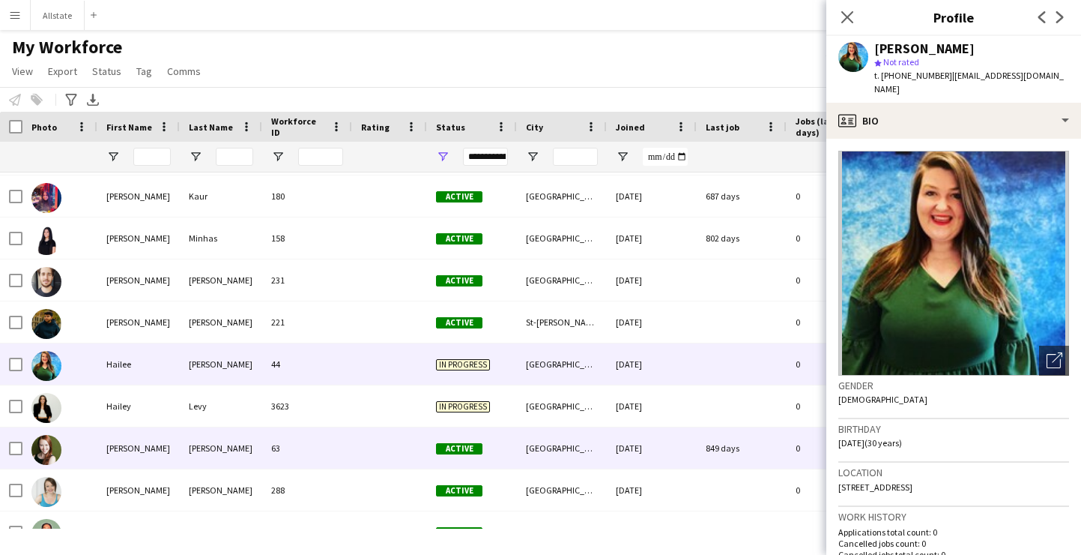
click at [570, 453] on div "[GEOGRAPHIC_DATA]" at bounding box center [562, 447] width 90 height 41
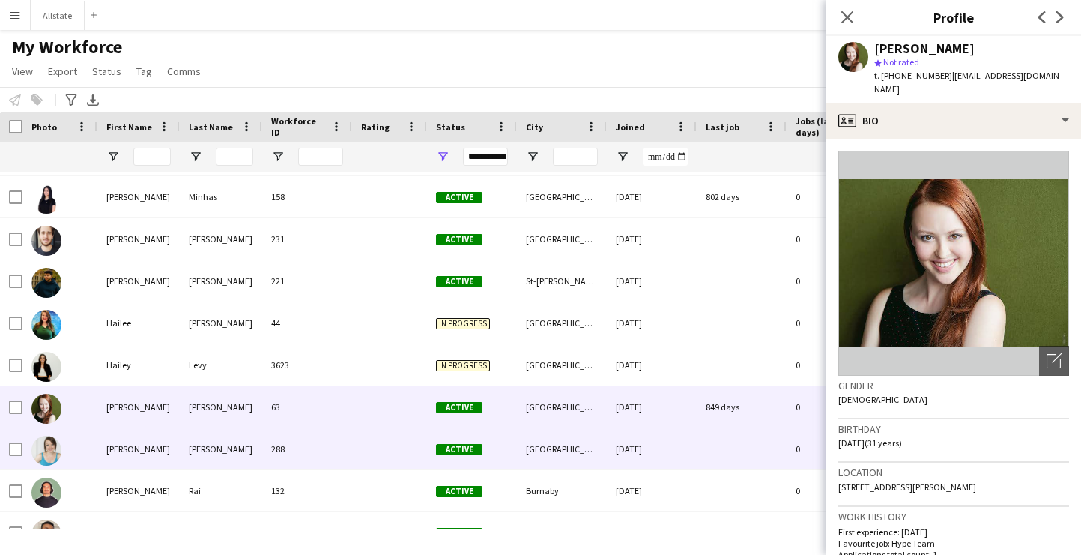
click at [570, 453] on div "[GEOGRAPHIC_DATA]" at bounding box center [562, 448] width 90 height 41
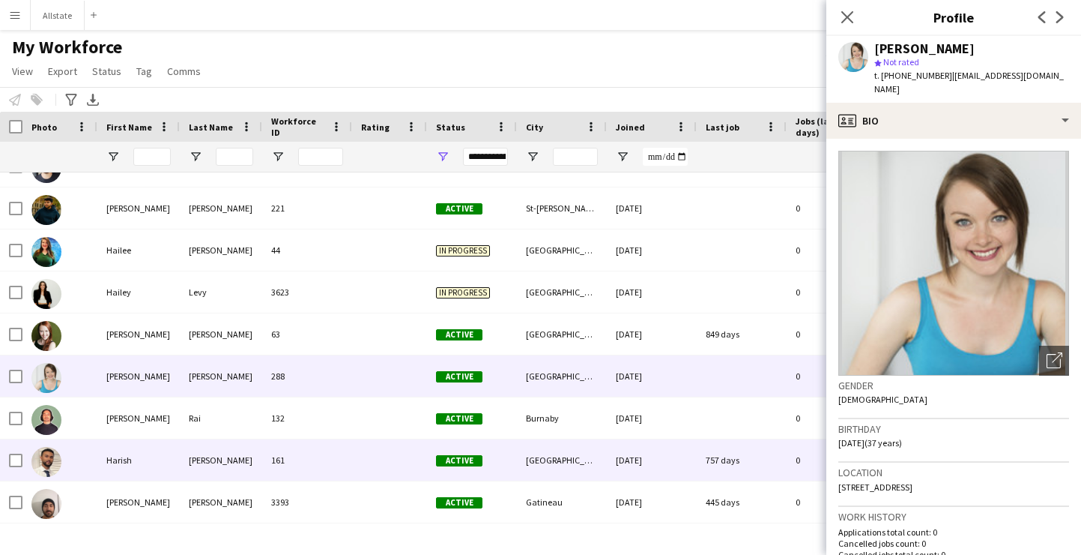
click at [570, 450] on div "[GEOGRAPHIC_DATA]" at bounding box center [562, 459] width 90 height 41
